Goal: Task Accomplishment & Management: Manage account settings

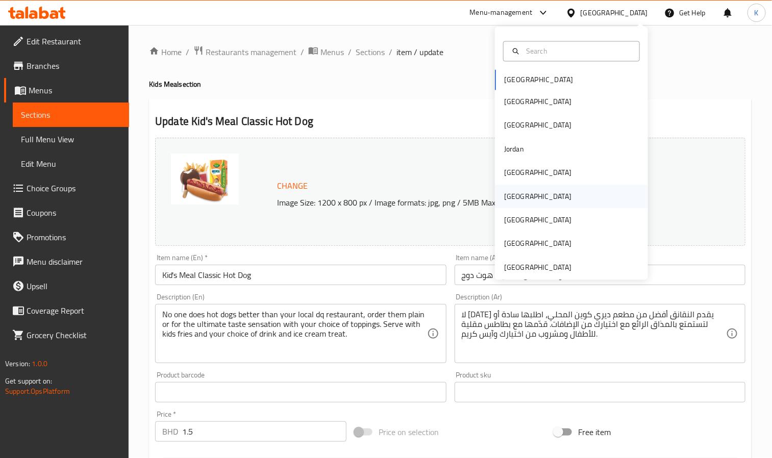
click at [507, 191] on div "[GEOGRAPHIC_DATA]" at bounding box center [537, 196] width 67 height 11
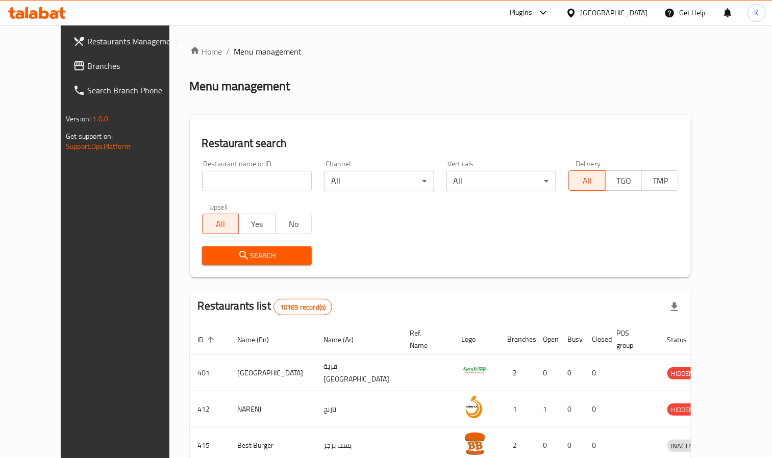
click at [264, 175] on input "search" at bounding box center [257, 181] width 110 height 20
click at [263, 181] on input "search" at bounding box center [257, 181] width 110 height 20
click at [261, 182] on input "search" at bounding box center [257, 181] width 110 height 20
type input "Mai"
click button "Search" at bounding box center [257, 256] width 110 height 19
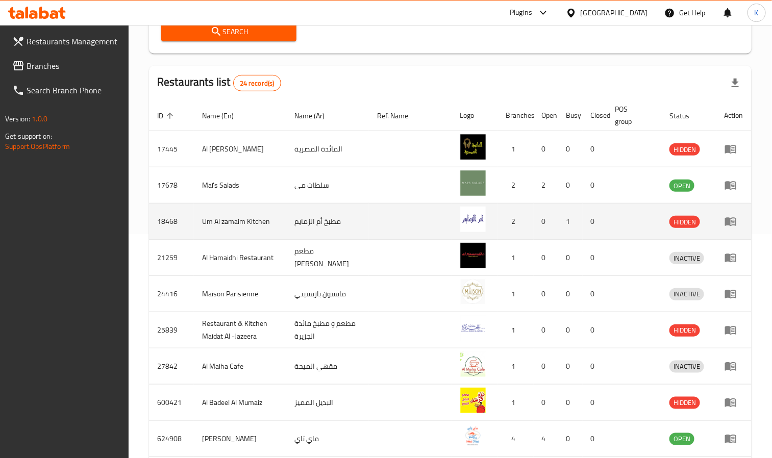
scroll to position [251, 0]
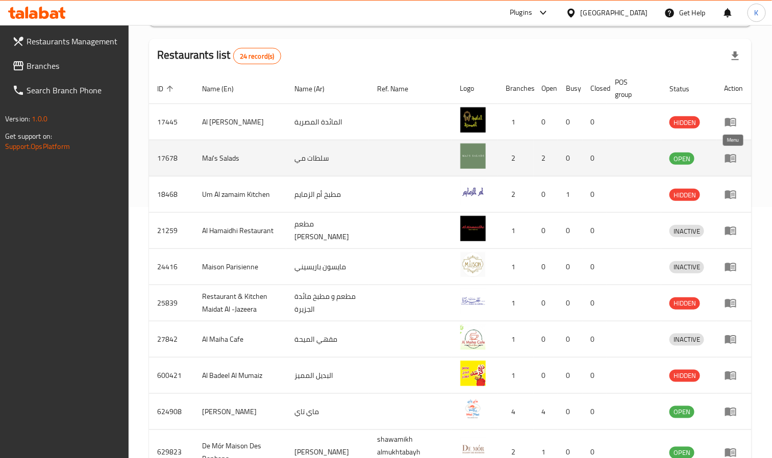
click at [737, 160] on icon "enhanced table" at bounding box center [730, 159] width 11 height 9
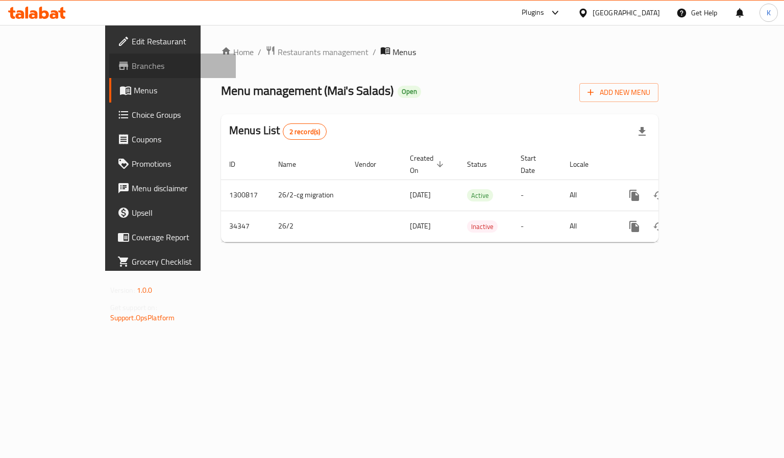
click at [132, 63] on span "Branches" at bounding box center [180, 66] width 96 height 12
